Goal: Task Accomplishment & Management: Manage account settings

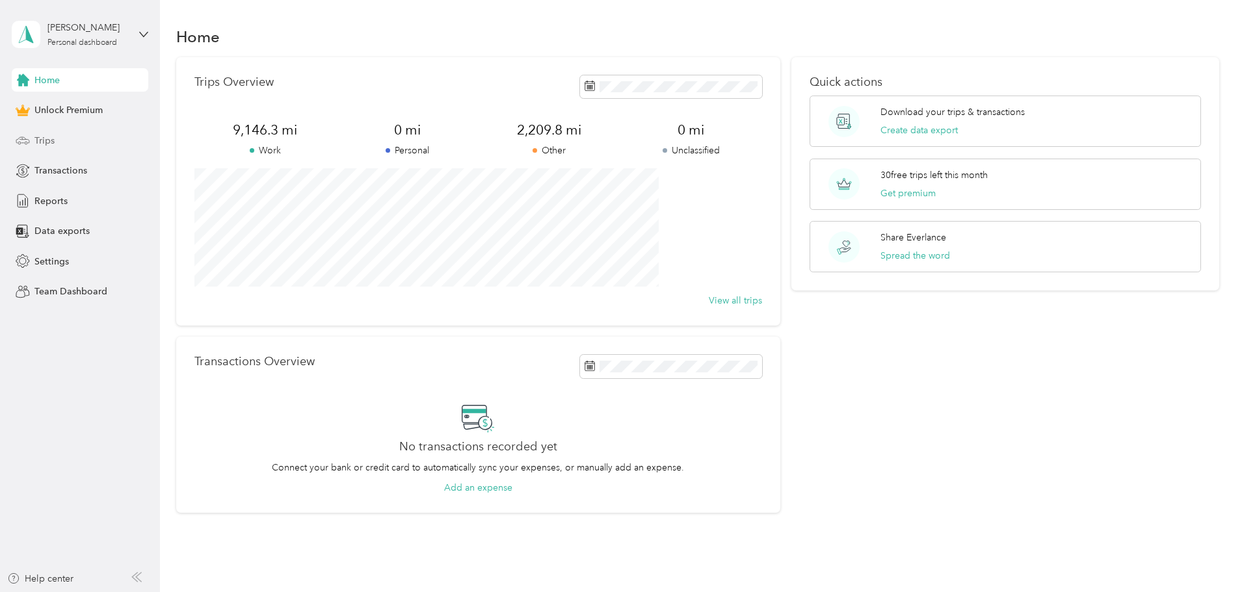
click at [51, 140] on span "Trips" at bounding box center [44, 141] width 20 height 14
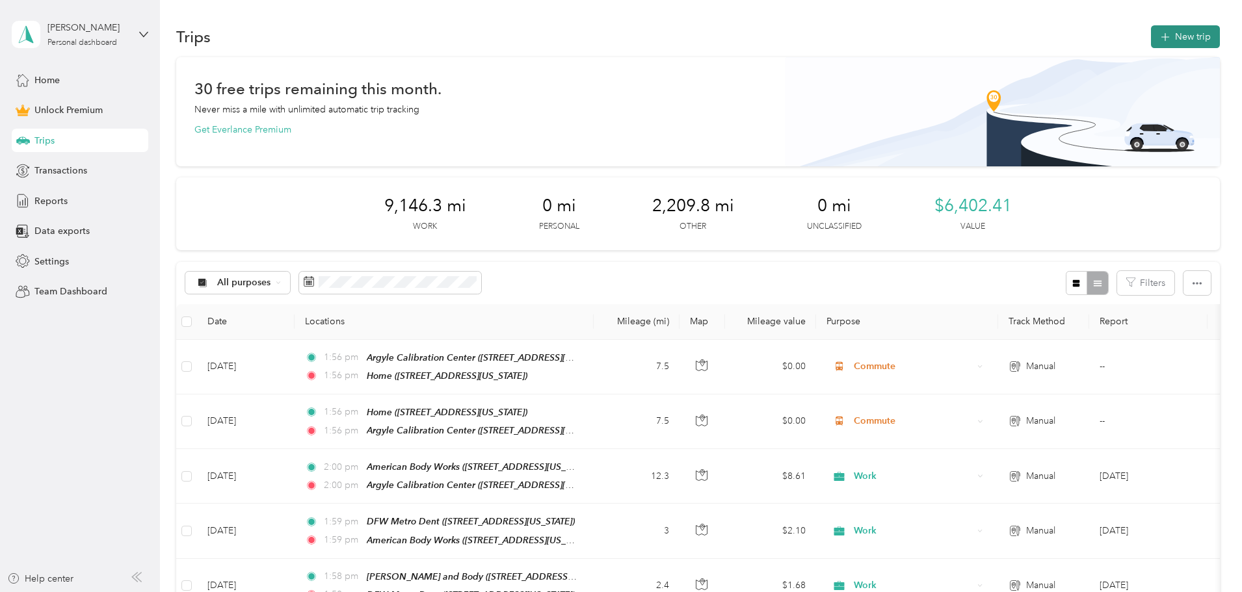
click at [1151, 37] on button "New trip" at bounding box center [1185, 36] width 69 height 23
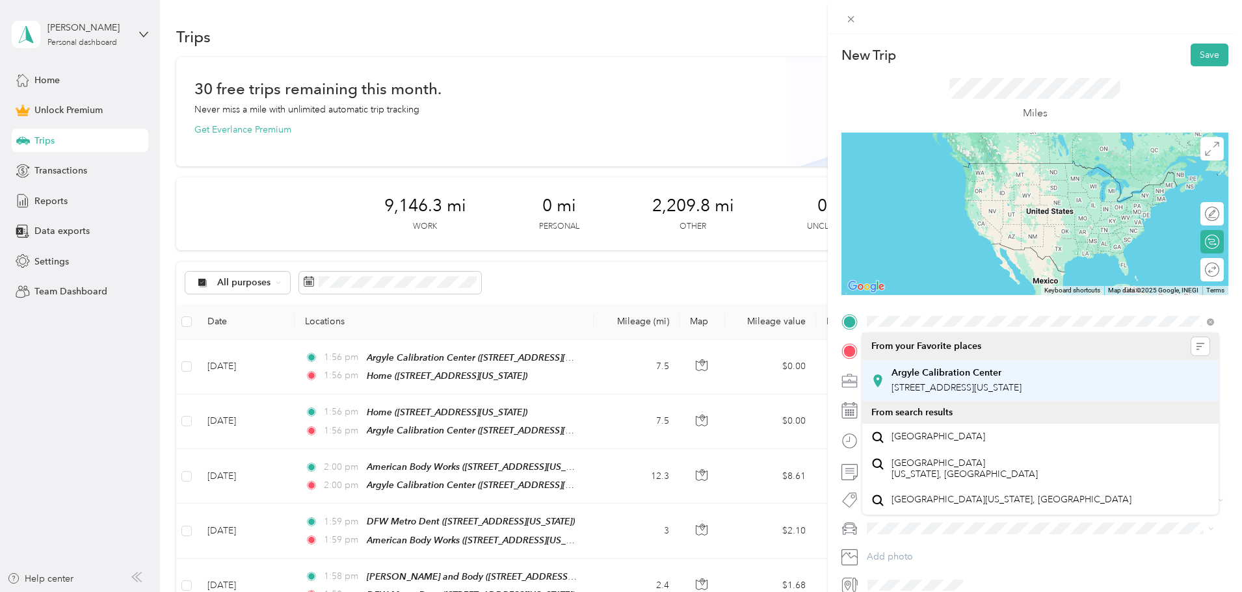
click at [939, 375] on strong "Argyle Calibration Center" at bounding box center [946, 373] width 110 height 12
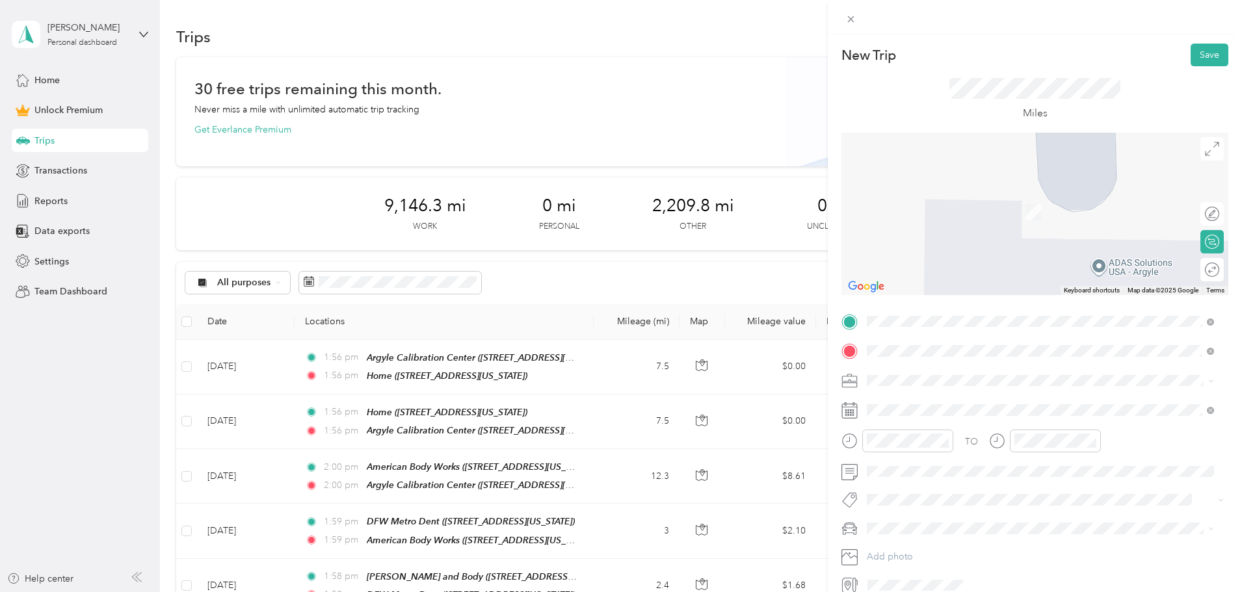
click at [936, 408] on div "Excellence Auto [STREET_ADDRESS][PERSON_NAME][US_STATE]" at bounding box center [992, 410] width 202 height 27
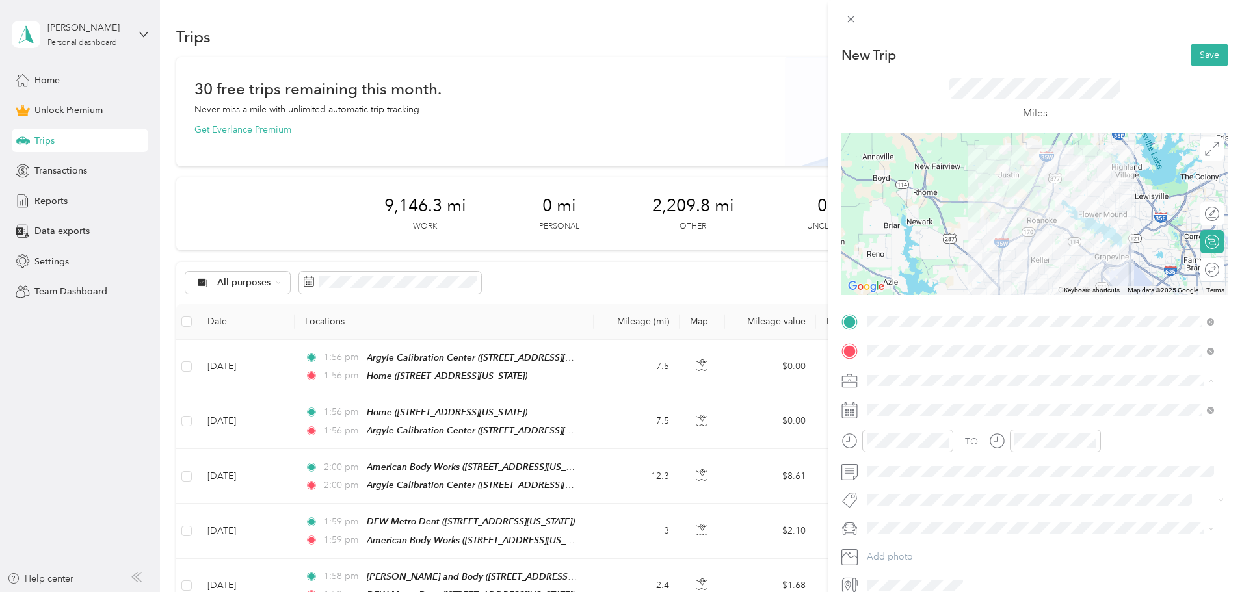
click at [891, 402] on span "Work" at bounding box center [882, 403] width 22 height 11
click at [1203, 272] on div at bounding box center [1205, 270] width 27 height 14
click at [1196, 55] on button "Save" at bounding box center [1209, 55] width 38 height 23
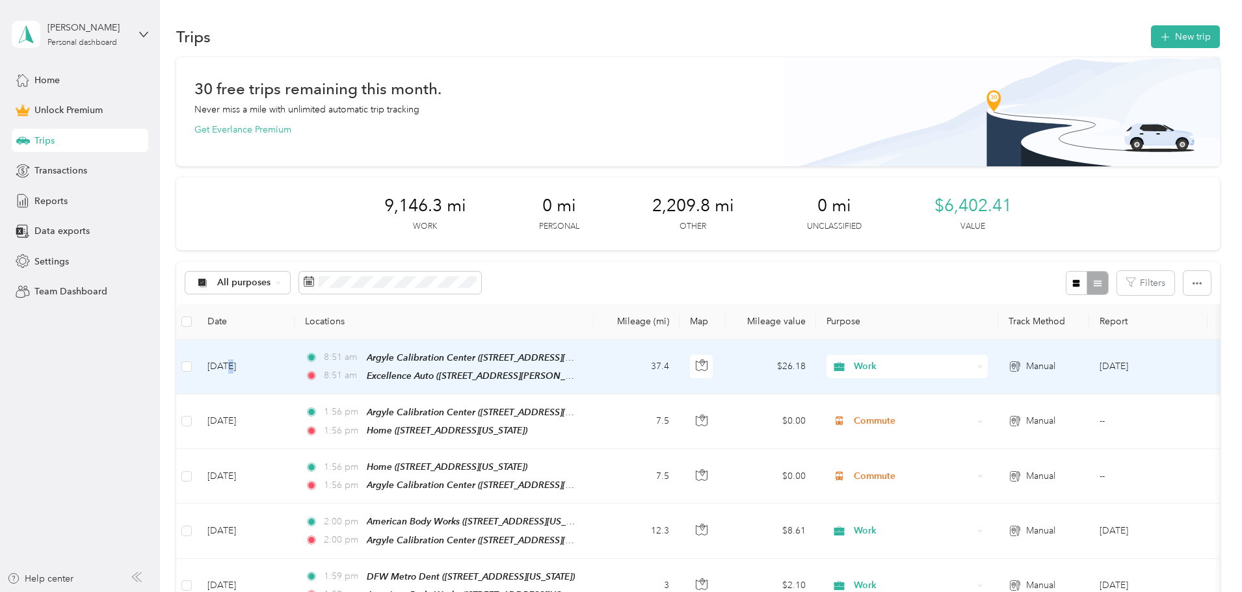
click at [295, 361] on td "[DATE]" at bounding box center [246, 367] width 98 height 55
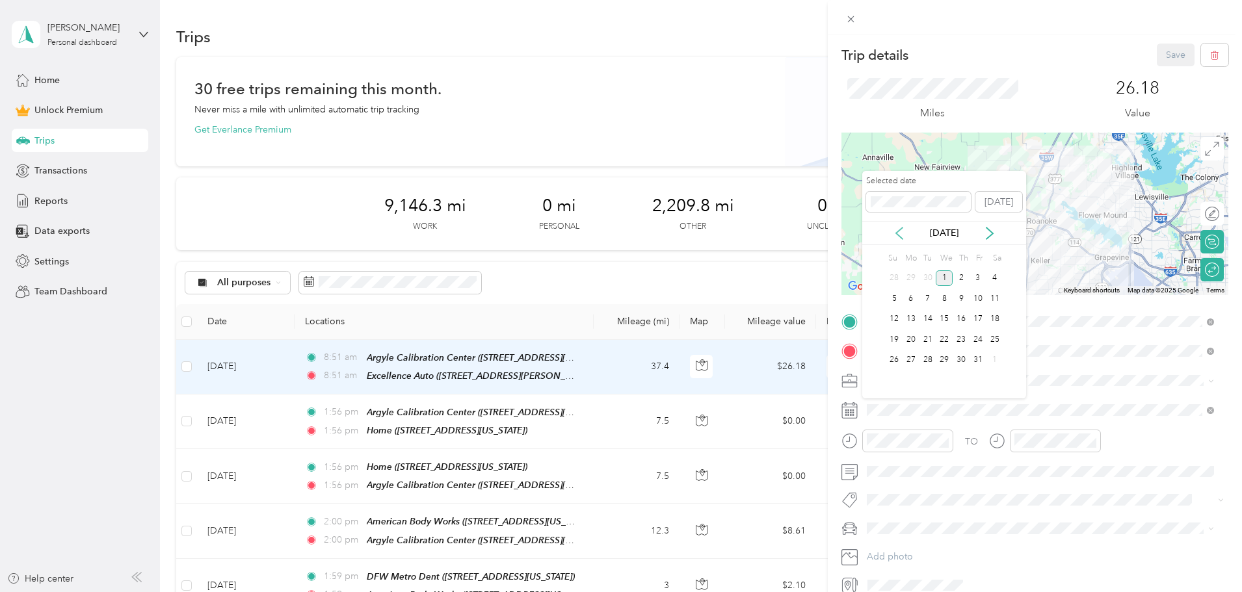
click at [897, 232] on icon at bounding box center [899, 234] width 7 height 12
click at [919, 361] on div "30" at bounding box center [927, 360] width 17 height 16
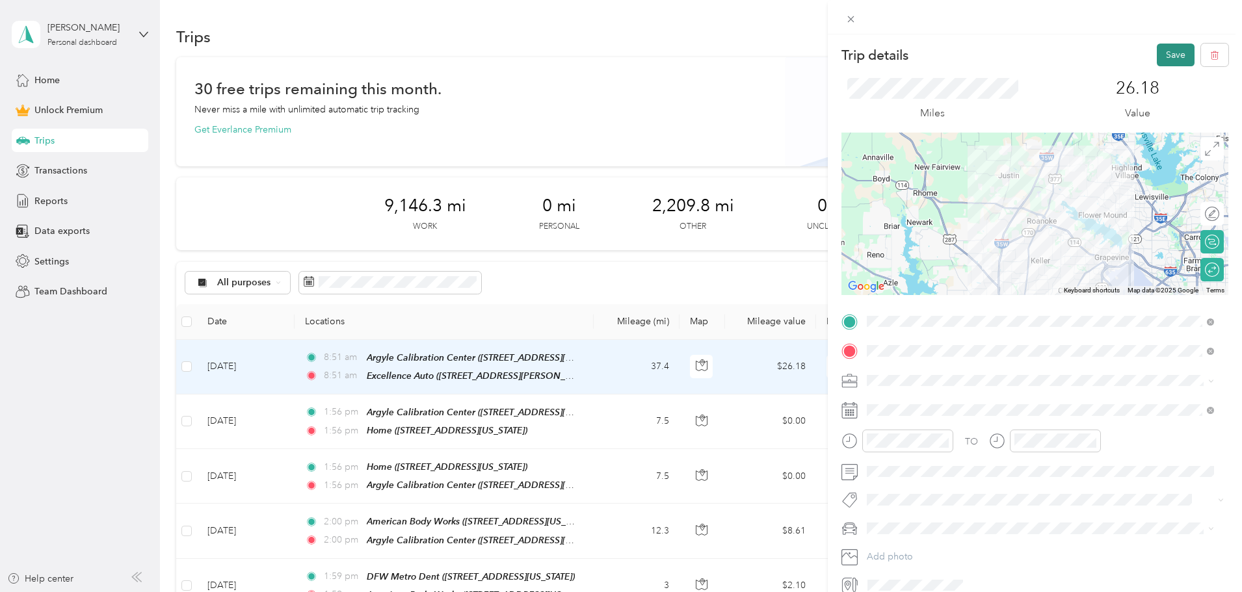
click at [1161, 58] on button "Save" at bounding box center [1176, 55] width 38 height 23
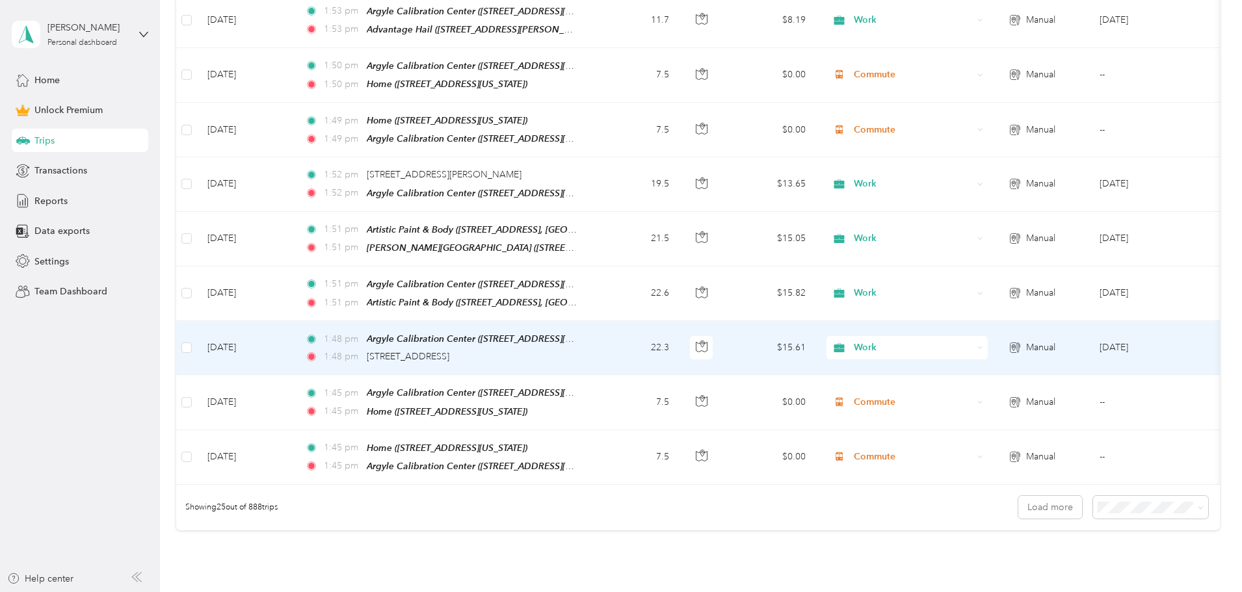
scroll to position [1224, 0]
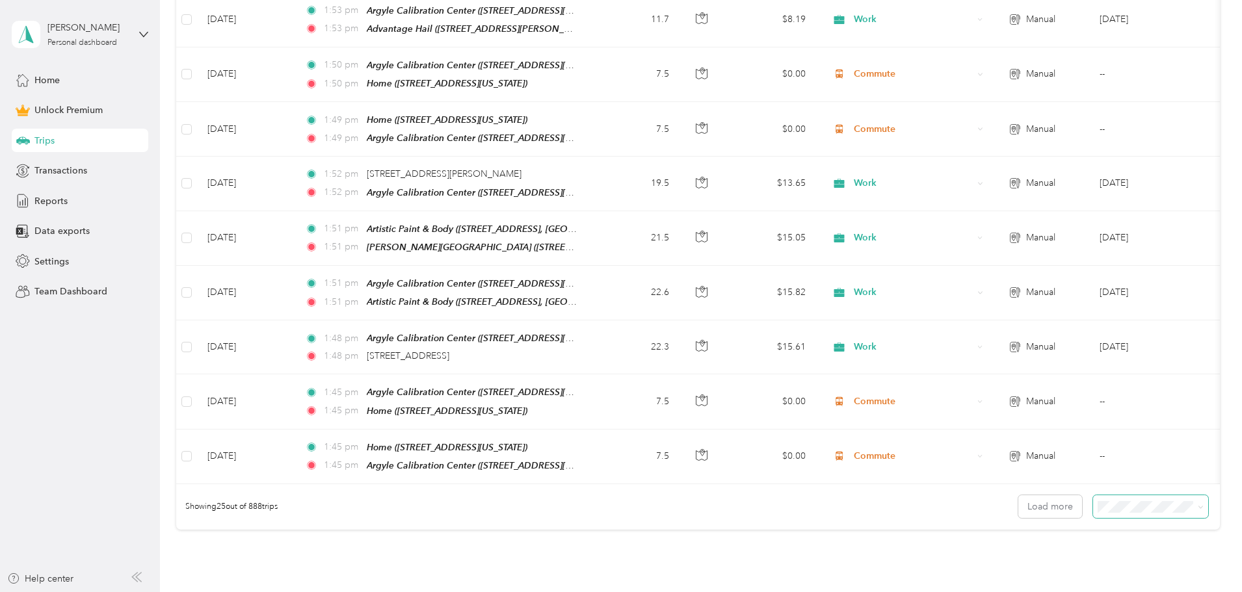
click at [1198, 506] on icon at bounding box center [1200, 507] width 4 height 3
click at [1054, 553] on span "100 per load" at bounding box center [1038, 552] width 53 height 11
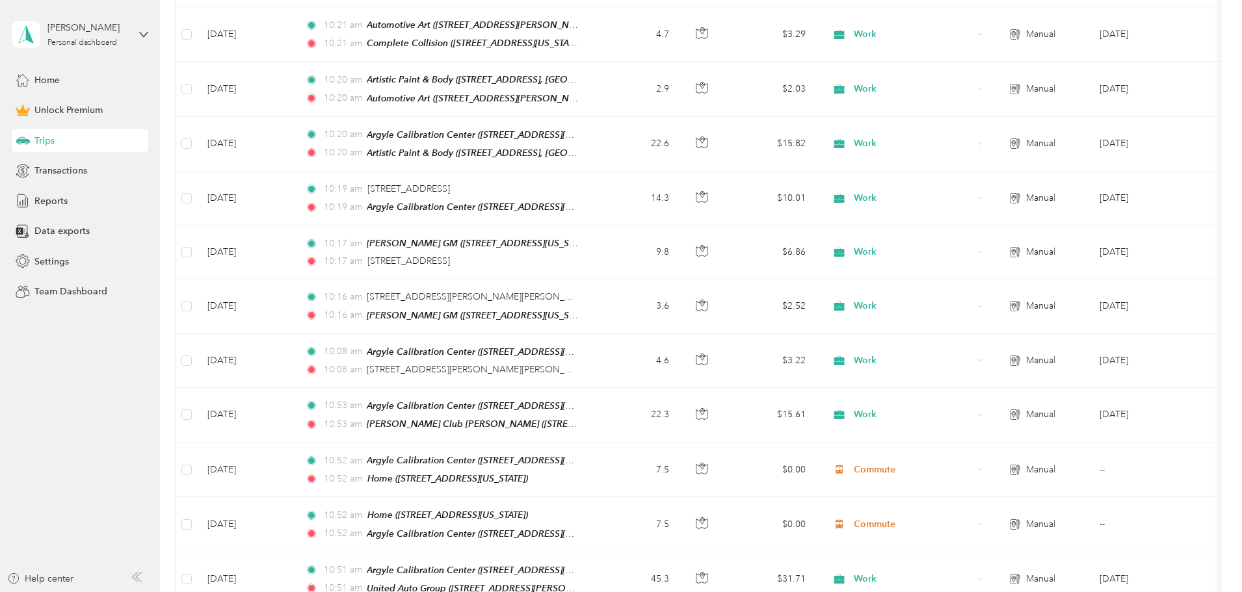
scroll to position [5035, 0]
